Goal: Task Accomplishment & Management: Manage account settings

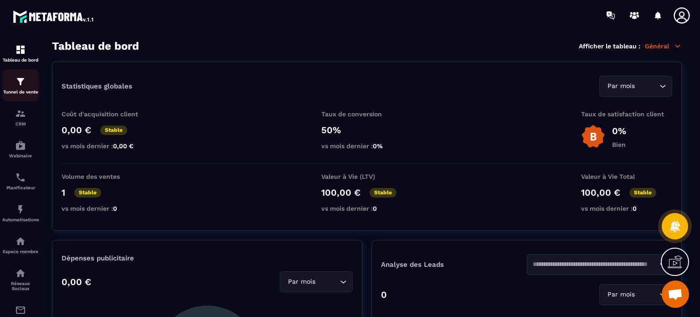
click at [10, 96] on link "Tunnel de vente" at bounding box center [20, 85] width 36 height 32
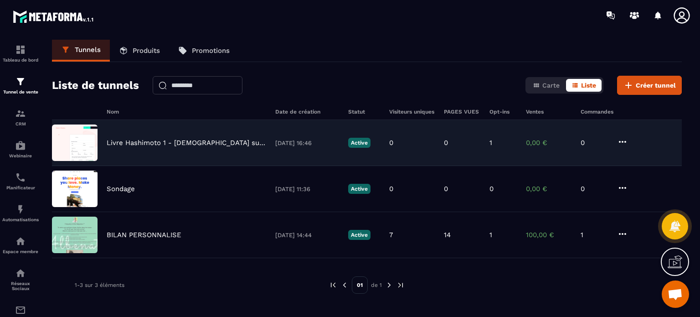
click at [160, 166] on div "Livre Hashimoto 1 - [DEMOGRAPHIC_DATA] suppléments - Stop Hashimoto [DATE] 16:4…" at bounding box center [367, 189] width 630 height 46
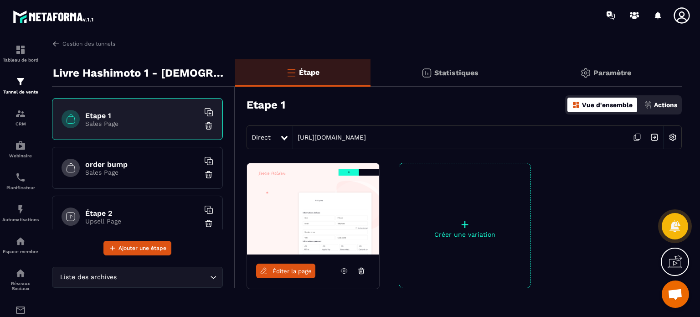
click at [673, 138] on img at bounding box center [672, 136] width 17 height 17
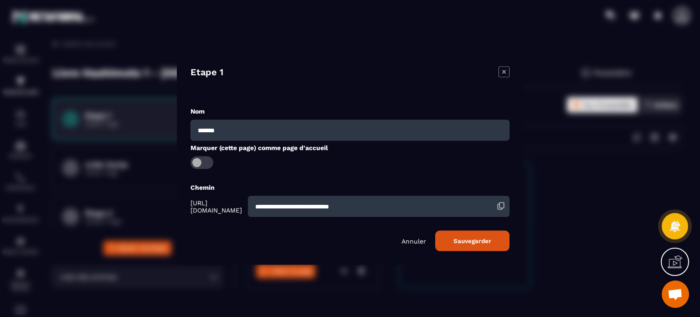
click at [501, 69] on icon "Modal window" at bounding box center [503, 71] width 11 height 11
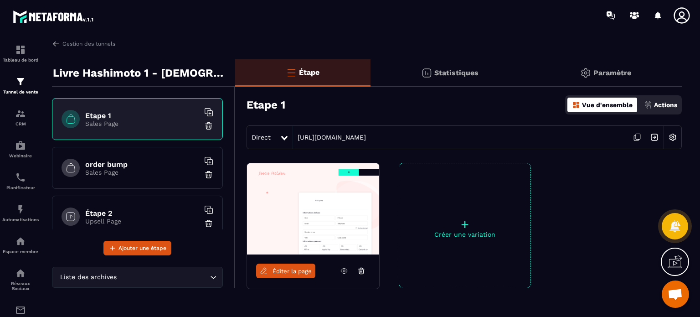
click at [615, 69] on p "Paramètre" at bounding box center [612, 72] width 38 height 9
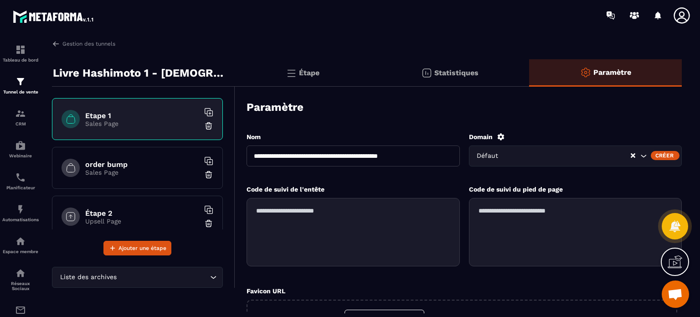
click at [499, 138] on icon at bounding box center [500, 136] width 7 height 7
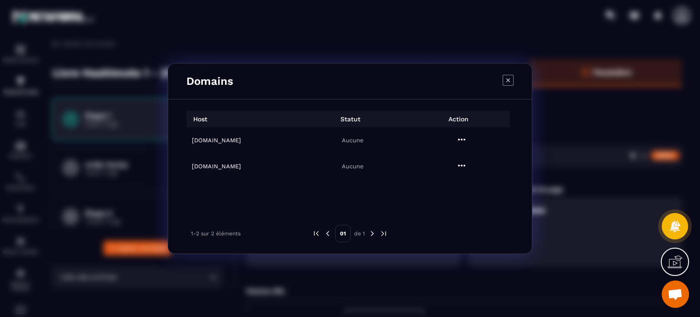
click at [465, 166] on icon "Modal window" at bounding box center [461, 165] width 7 height 2
click at [463, 205] on span "Supprimer" at bounding box center [468, 204] width 30 height 9
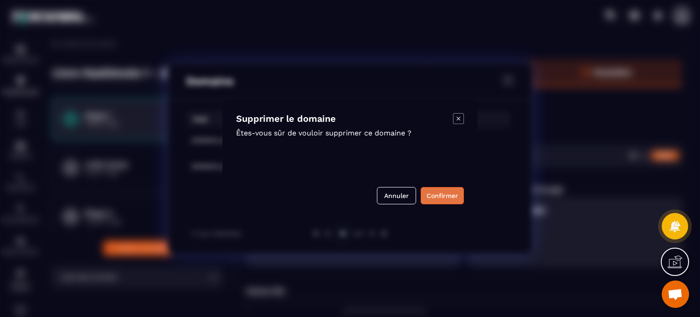
click at [441, 200] on button "Confirmer" at bounding box center [442, 195] width 43 height 17
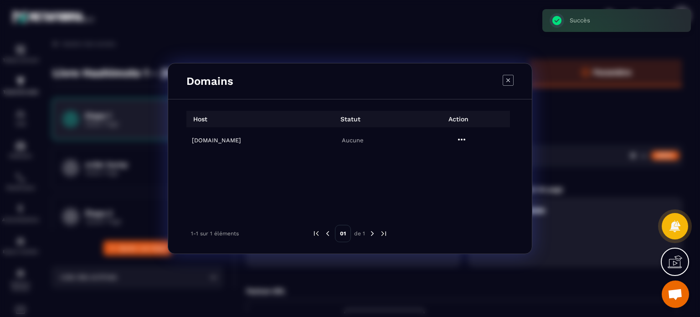
click at [231, 142] on h6 "[DOMAIN_NAME]" at bounding box center [243, 140] width 103 height 7
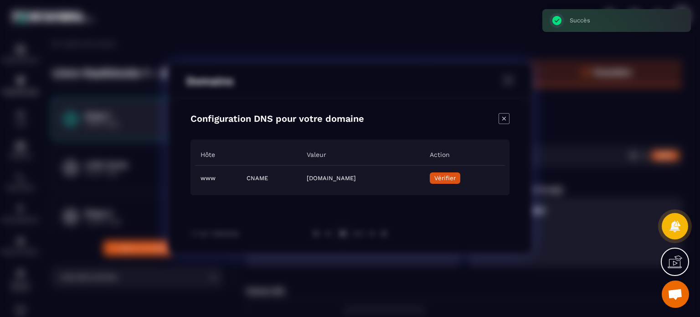
click at [505, 118] on icon "Close modal" at bounding box center [503, 118] width 11 height 11
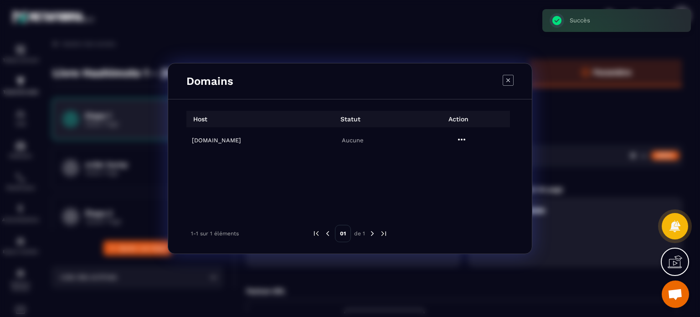
click at [503, 81] on icon "Modal window" at bounding box center [508, 80] width 11 height 11
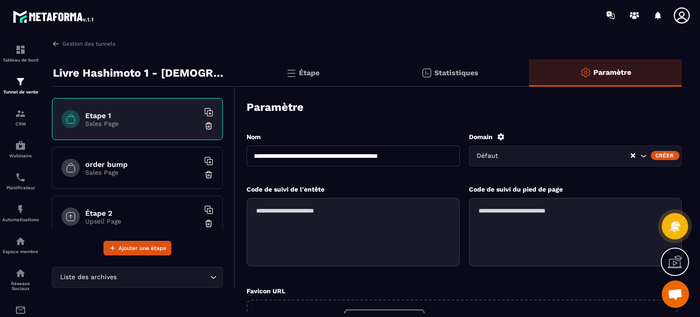
click at [687, 14] on icon at bounding box center [681, 15] width 18 height 18
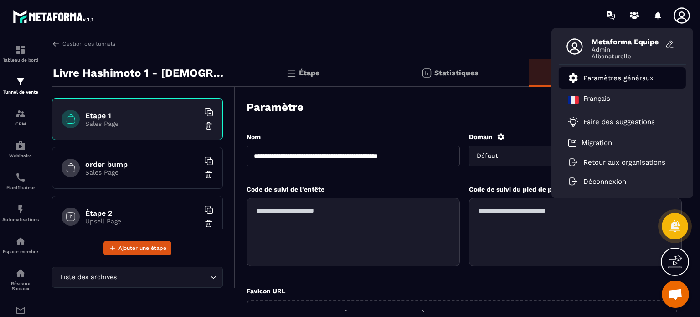
click at [621, 84] on li "Paramètres généraux" at bounding box center [622, 78] width 127 height 22
click at [592, 77] on p "Paramètres généraux" at bounding box center [618, 78] width 70 height 8
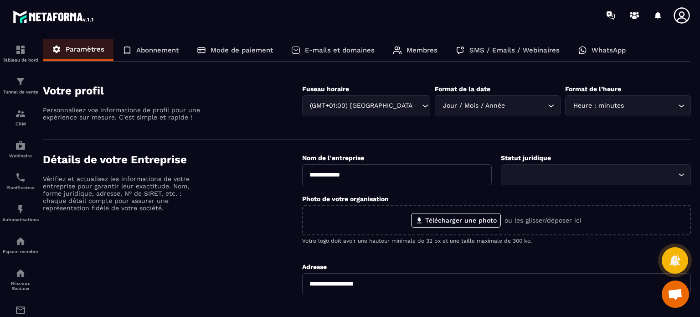
click at [399, 44] on div "Membres" at bounding box center [415, 50] width 63 height 22
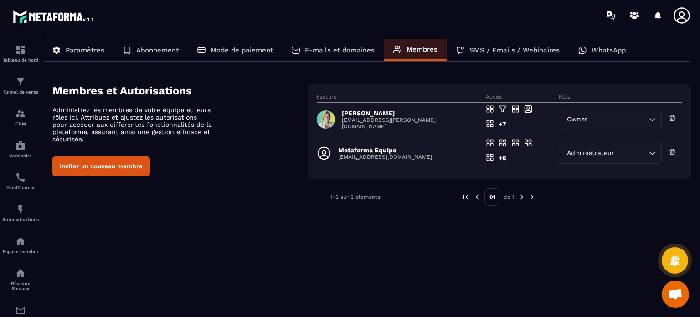
click at [319, 50] on p "E-mails et domaines" at bounding box center [340, 50] width 70 height 8
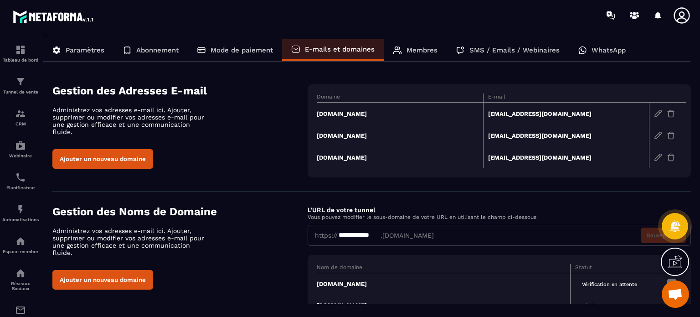
click at [246, 191] on section "**********" at bounding box center [371, 275] width 638 height 169
click at [113, 54] on div "Paramètres" at bounding box center [150, 50] width 74 height 22
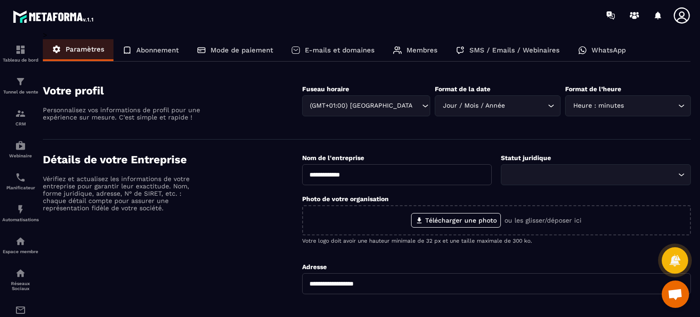
click at [0, 83] on div at bounding box center [20, 174] width 41 height 286
click at [18, 85] on img at bounding box center [20, 81] width 11 height 11
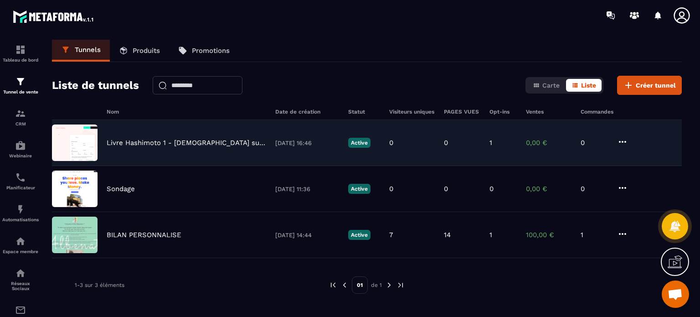
click at [167, 166] on div "Livre Hashimoto 1 - [DEMOGRAPHIC_DATA] suppléments - Stop Hashimoto [DATE] 16:4…" at bounding box center [367, 189] width 630 height 46
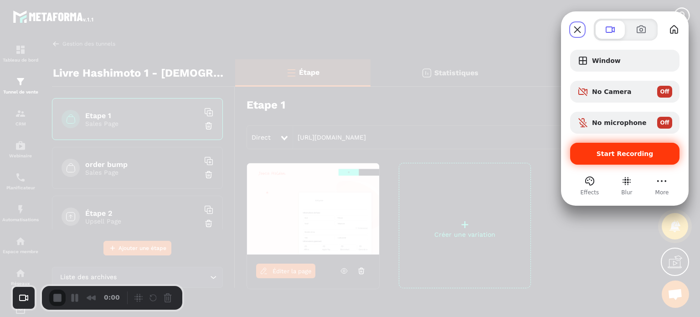
click at [636, 146] on div "Start Recording" at bounding box center [624, 154] width 109 height 22
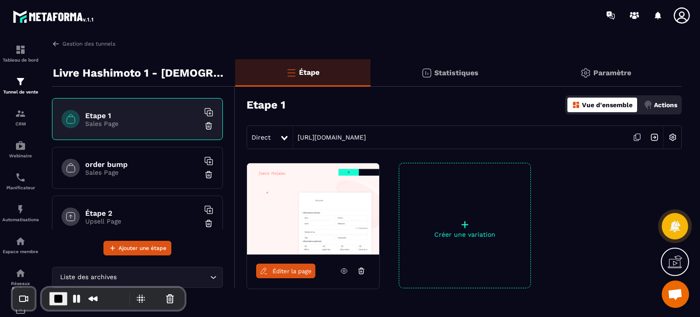
click at [620, 69] on p "Paramètre" at bounding box center [612, 72] width 38 height 9
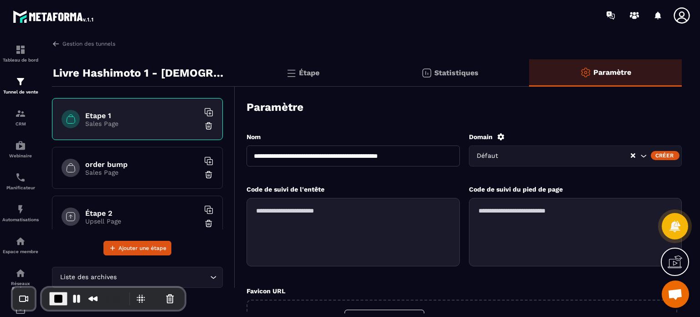
click at [498, 134] on icon at bounding box center [501, 137] width 8 height 8
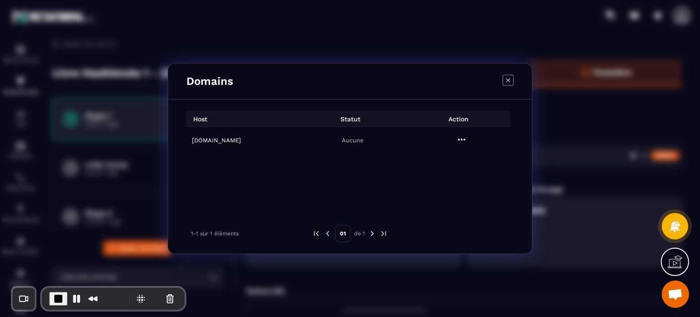
click at [231, 139] on h6 "[DOMAIN_NAME]" at bounding box center [243, 140] width 103 height 7
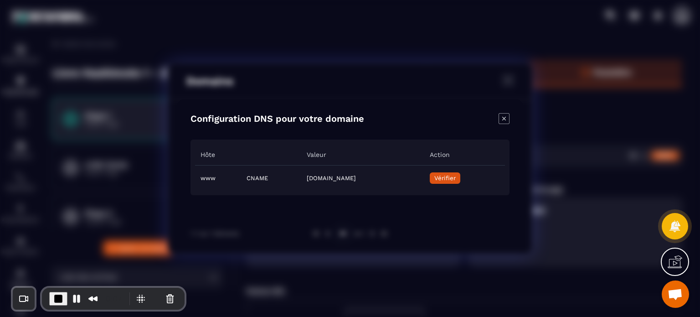
drag, startPoint x: 422, startPoint y: 178, endPoint x: 250, endPoint y: 173, distance: 172.3
click at [250, 173] on tr "www CNAME [DOMAIN_NAME] Vérifier" at bounding box center [350, 178] width 310 height 26
copy tr "[DOMAIN_NAME]"
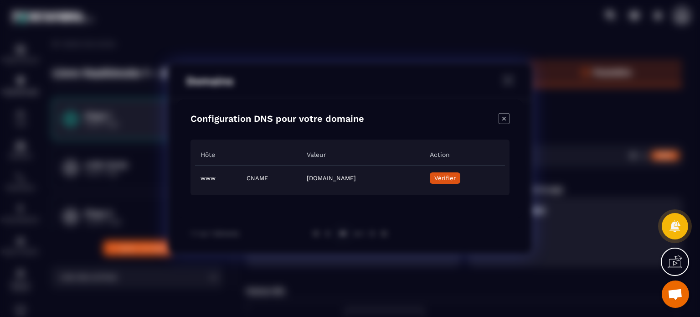
click at [483, 184] on td "Vérifier" at bounding box center [464, 178] width 81 height 26
click at [456, 175] on span "Vérifier" at bounding box center [444, 177] width 21 height 7
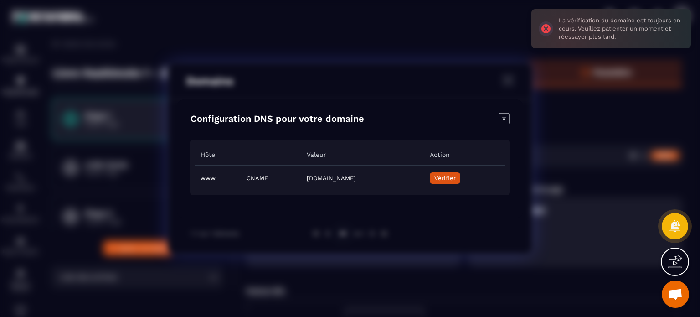
click at [504, 118] on icon "Close modal" at bounding box center [504, 118] width 4 height 4
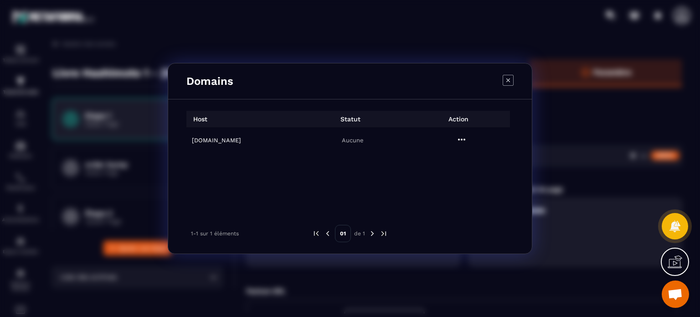
drag, startPoint x: 245, startPoint y: 138, endPoint x: 166, endPoint y: 141, distance: 79.3
click at [166, 141] on div "Domains Host Statut Action [DOMAIN_NAME] Aucune 1-1 sur 1 éléments 01 de 1" at bounding box center [350, 158] width 700 height 317
copy div "[DOMAIN_NAME]"
click at [213, 136] on td "[DOMAIN_NAME]" at bounding box center [240, 140] width 109 height 26
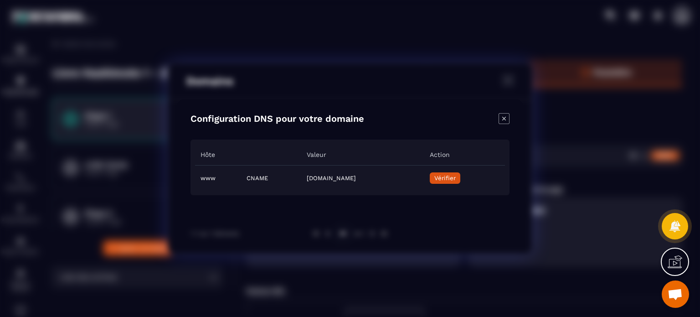
click at [456, 177] on span "Vérifier" at bounding box center [444, 177] width 21 height 7
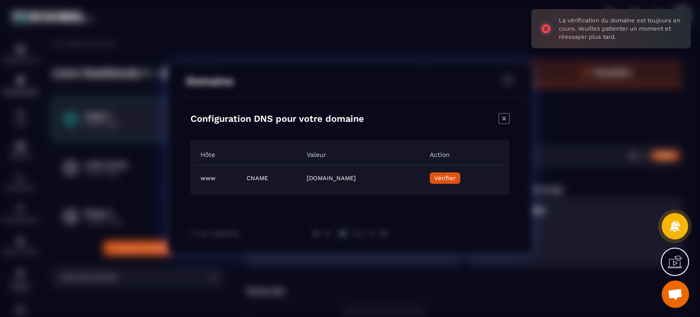
click at [504, 120] on icon "Close modal" at bounding box center [503, 118] width 11 height 11
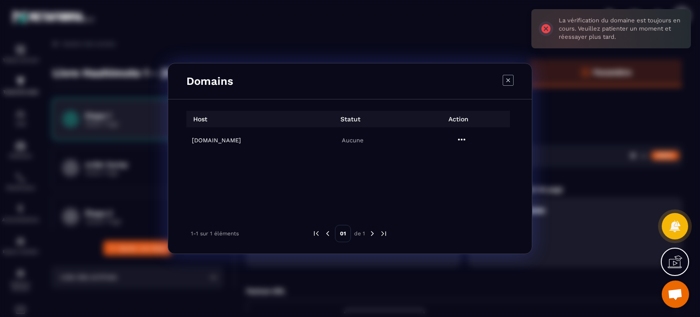
click at [511, 80] on icon "Modal window" at bounding box center [508, 80] width 11 height 11
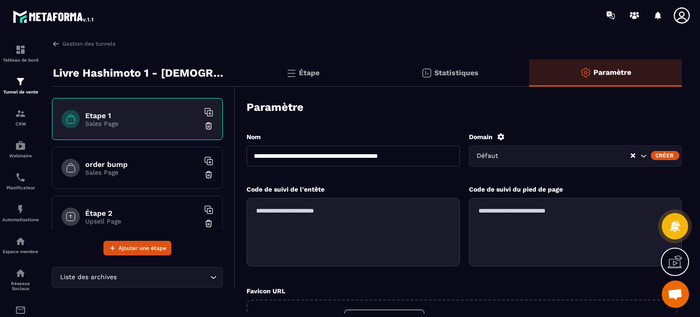
click at [496, 133] on div "Domain" at bounding box center [575, 137] width 213 height 8
click at [499, 133] on icon at bounding box center [501, 137] width 8 height 8
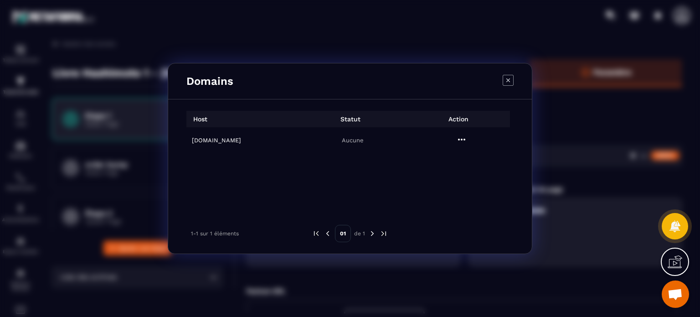
click at [226, 136] on td "[DOMAIN_NAME]" at bounding box center [240, 140] width 109 height 26
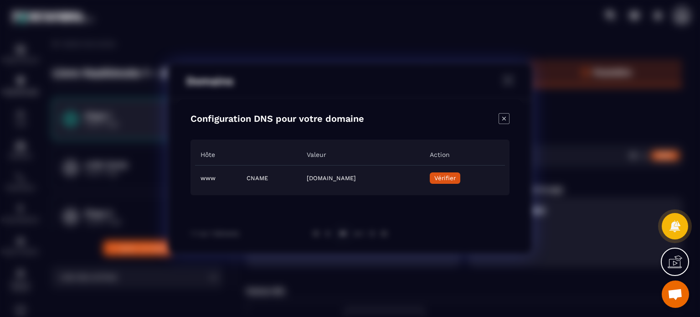
click at [456, 180] on span "Vérifier" at bounding box center [444, 177] width 21 height 7
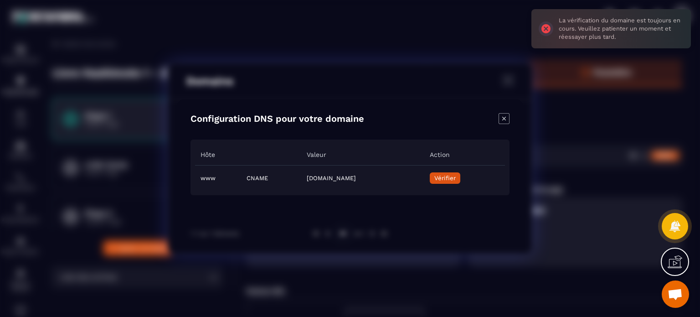
click at [504, 120] on icon "Close modal" at bounding box center [503, 118] width 11 height 11
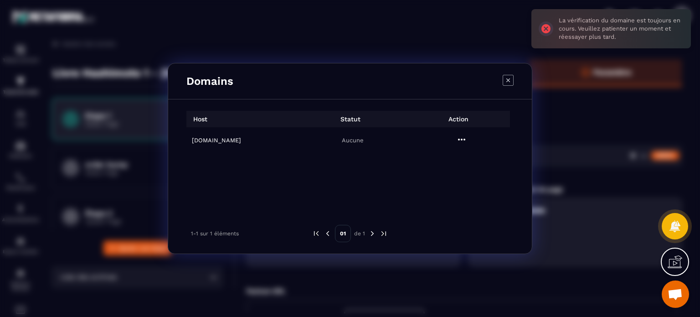
click at [504, 75] on icon "Modal window" at bounding box center [508, 80] width 11 height 11
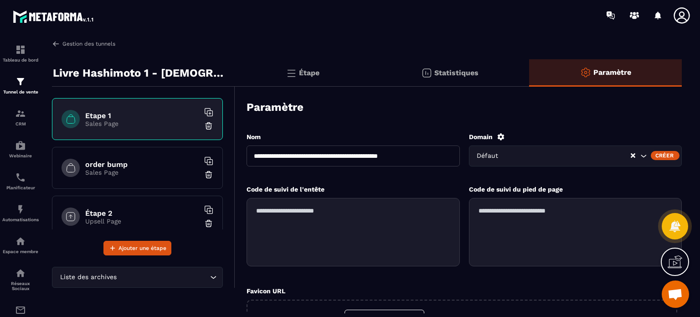
click at [90, 44] on link "Gestion des tunnels" at bounding box center [83, 44] width 63 height 8
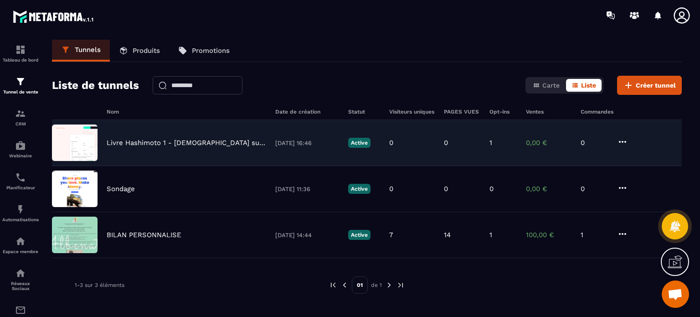
click at [139, 144] on p "Livre Hashimoto 1 - [DEMOGRAPHIC_DATA] suppléments - Stop Hashimoto" at bounding box center [186, 143] width 159 height 8
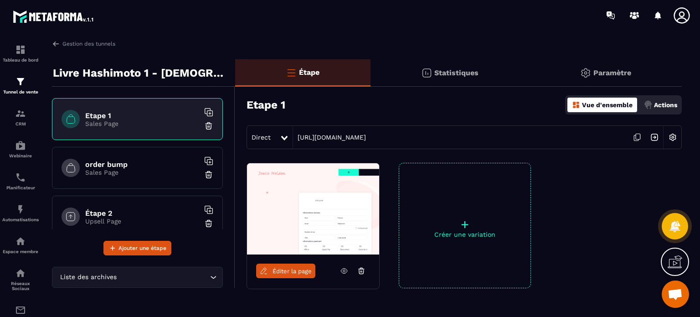
click at [609, 76] on p "Paramètre" at bounding box center [612, 72] width 38 height 9
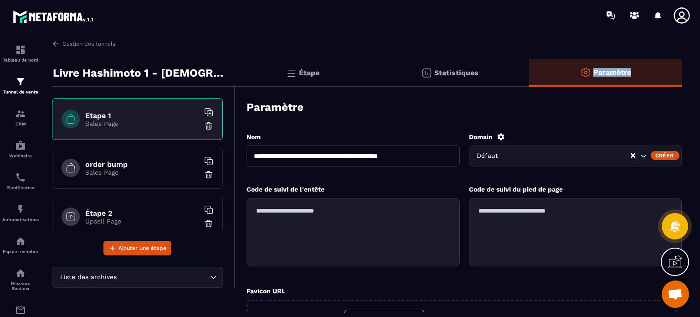
click at [609, 76] on p "Paramètre" at bounding box center [612, 72] width 38 height 9
click at [501, 136] on icon at bounding box center [501, 137] width 8 height 8
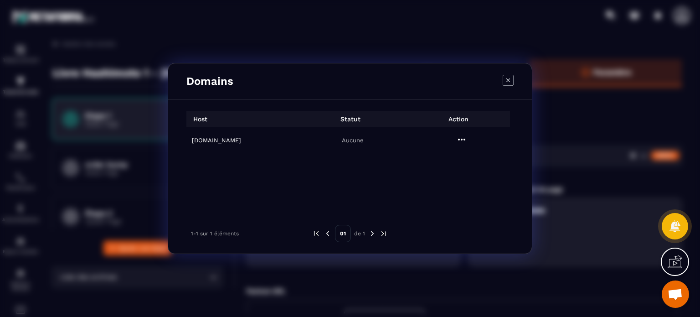
click at [222, 143] on h6 "[DOMAIN_NAME]" at bounding box center [243, 140] width 103 height 7
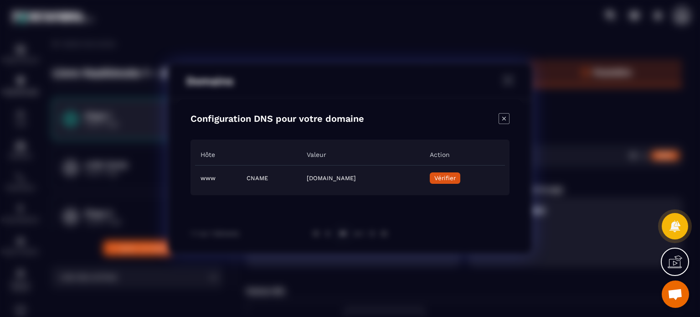
click at [476, 184] on td "Vérifier" at bounding box center [464, 178] width 81 height 26
click at [456, 178] on span "Vérifier" at bounding box center [444, 177] width 21 height 7
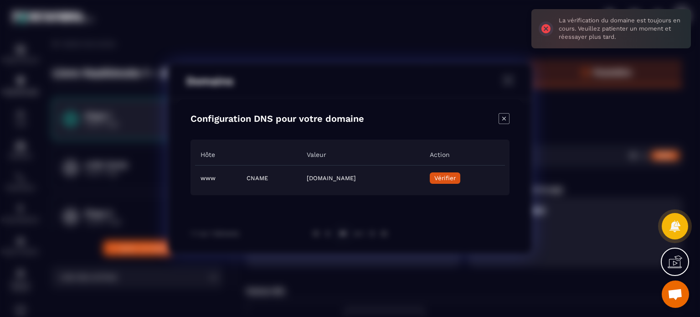
click at [505, 109] on div "Configuration DNS pour votre domaine Hôte Valeur Action www CNAME [DOMAIN_NAME]…" at bounding box center [350, 158] width 346 height 118
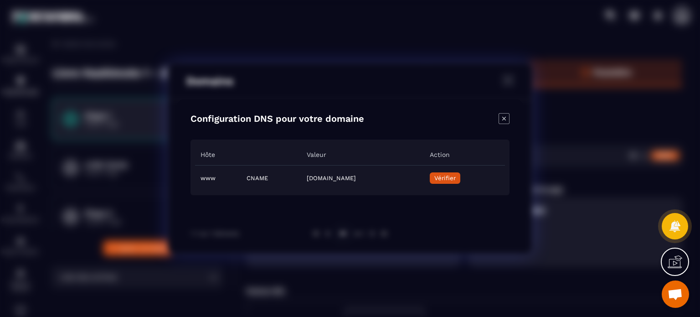
click at [456, 180] on span "Vérifier" at bounding box center [444, 177] width 21 height 7
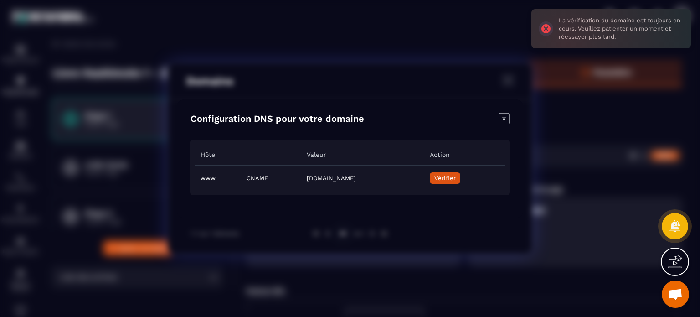
click at [503, 118] on icon "Close modal" at bounding box center [504, 118] width 4 height 4
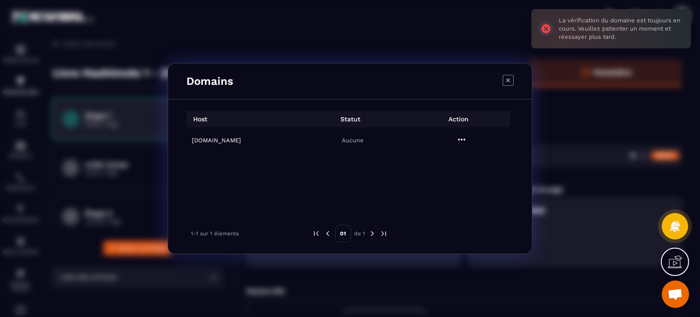
click at [513, 75] on icon "Modal window" at bounding box center [508, 80] width 10 height 10
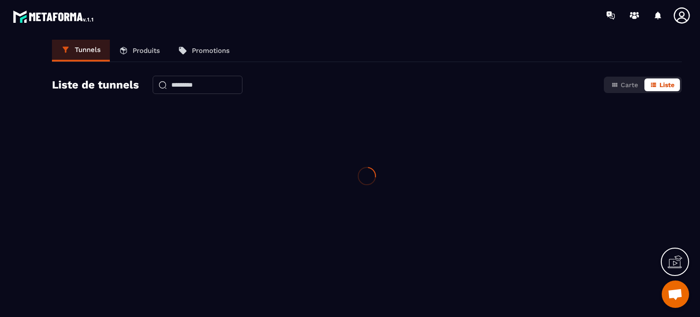
click at [678, 11] on icon at bounding box center [681, 15] width 18 height 18
